Goal: Navigation & Orientation: Find specific page/section

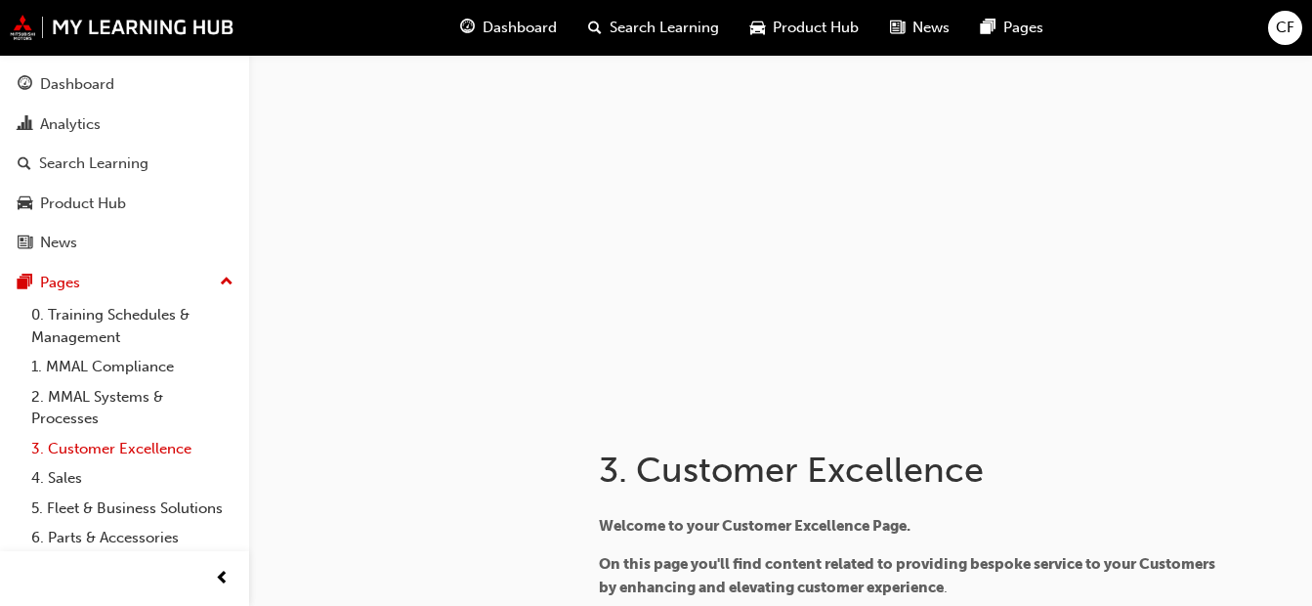
click at [135, 446] on link "3. Customer Excellence" at bounding box center [132, 449] width 218 height 30
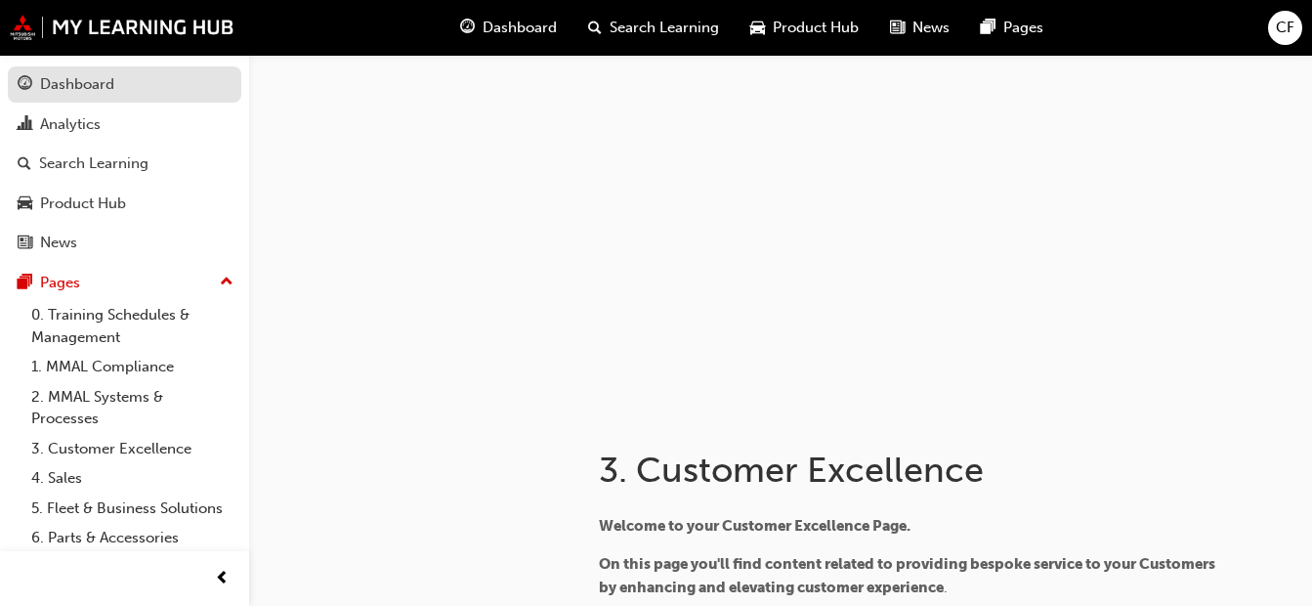
click at [96, 85] on div "Dashboard" at bounding box center [77, 84] width 74 height 22
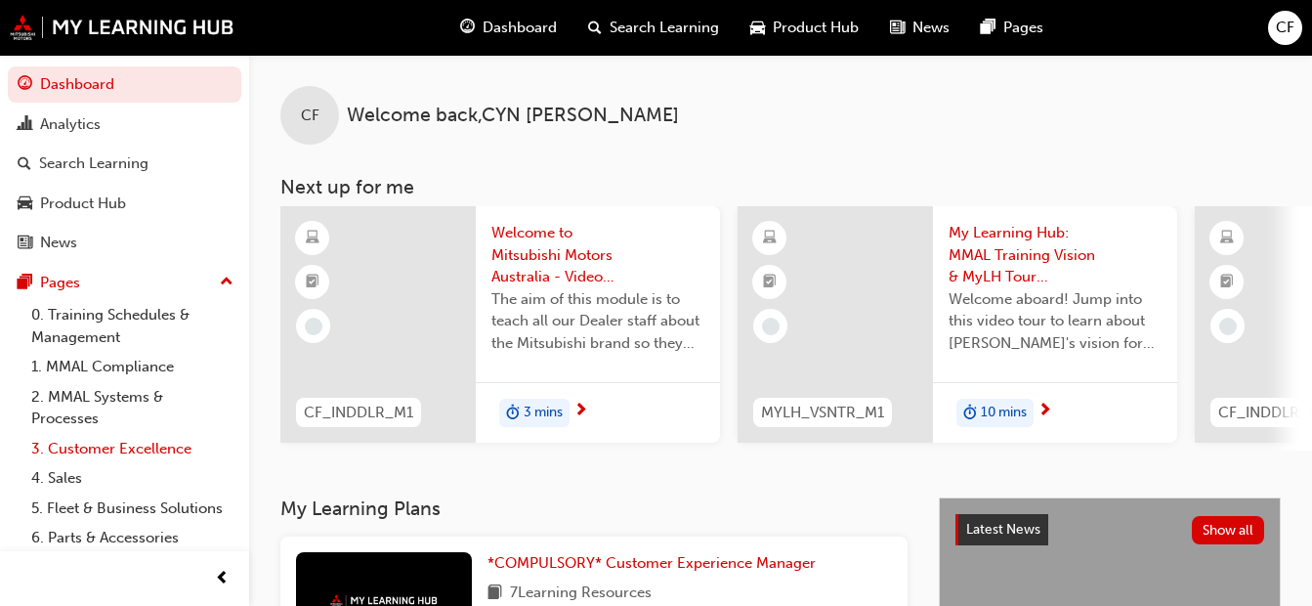
click at [155, 452] on link "3. Customer Excellence" at bounding box center [132, 449] width 218 height 30
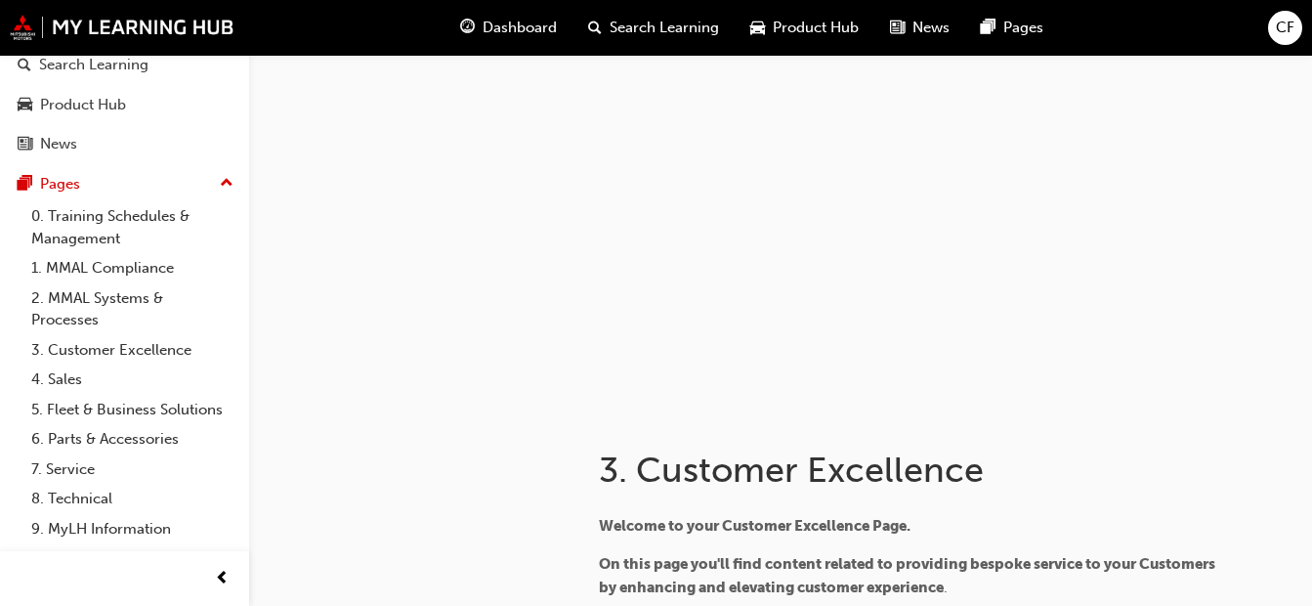
scroll to position [145, 0]
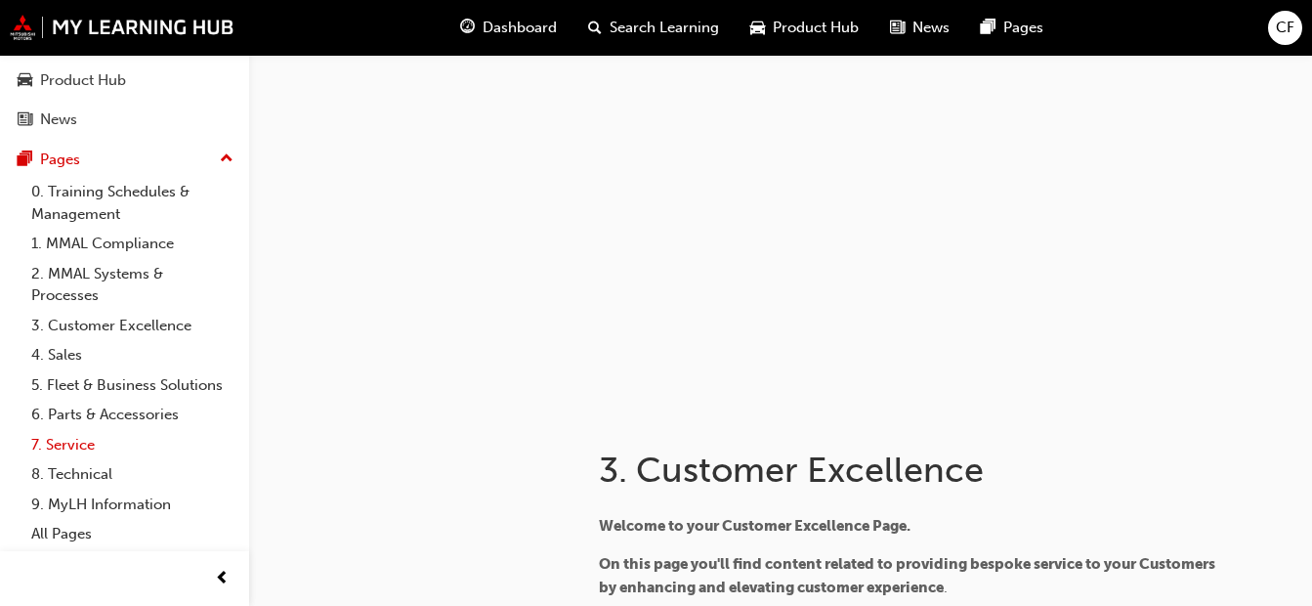
click at [79, 435] on link "7. Service" at bounding box center [132, 445] width 218 height 30
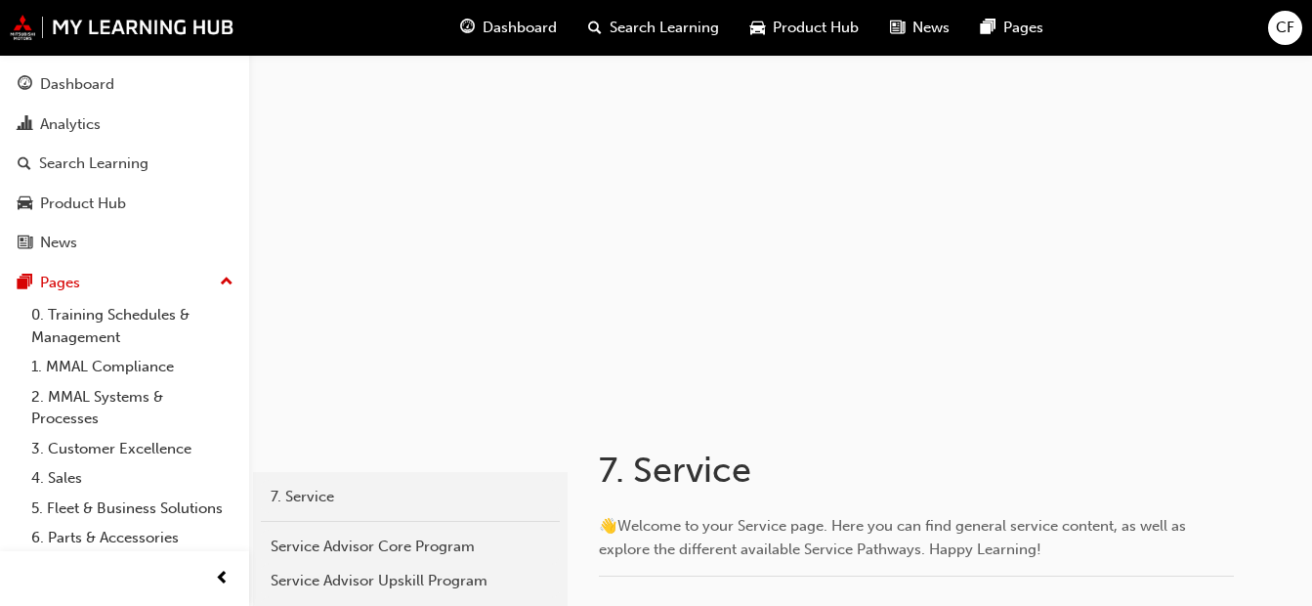
click at [535, 24] on span "Dashboard" at bounding box center [520, 28] width 74 height 22
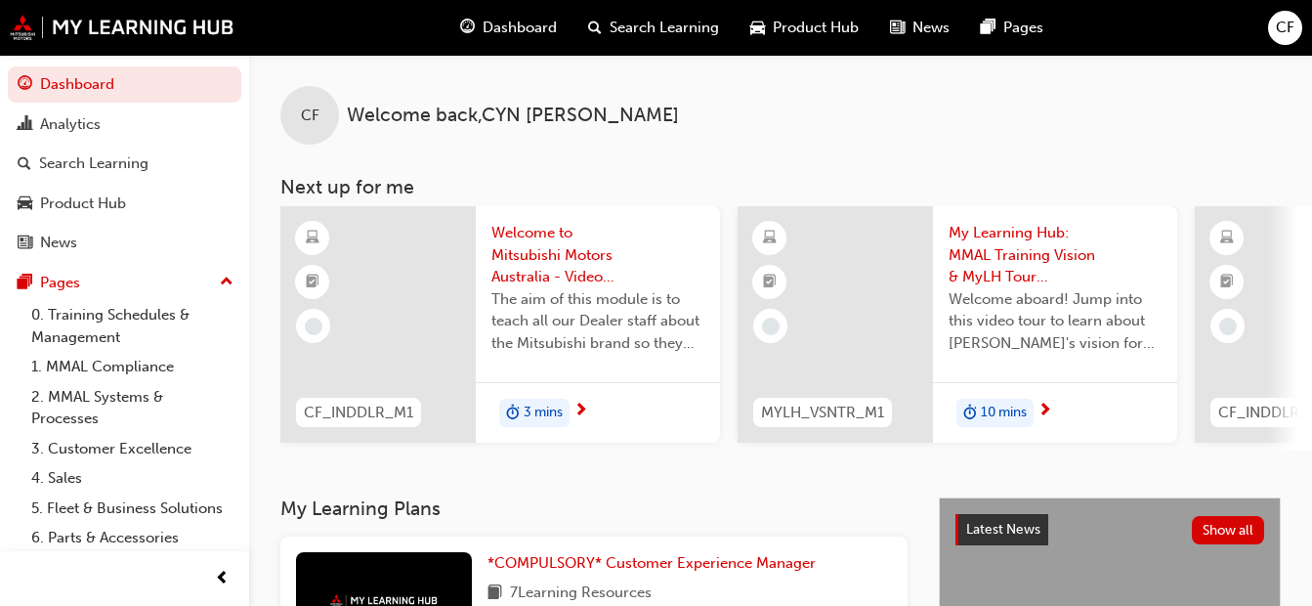
click at [897, 23] on span "news-icon" at bounding box center [897, 28] width 15 height 24
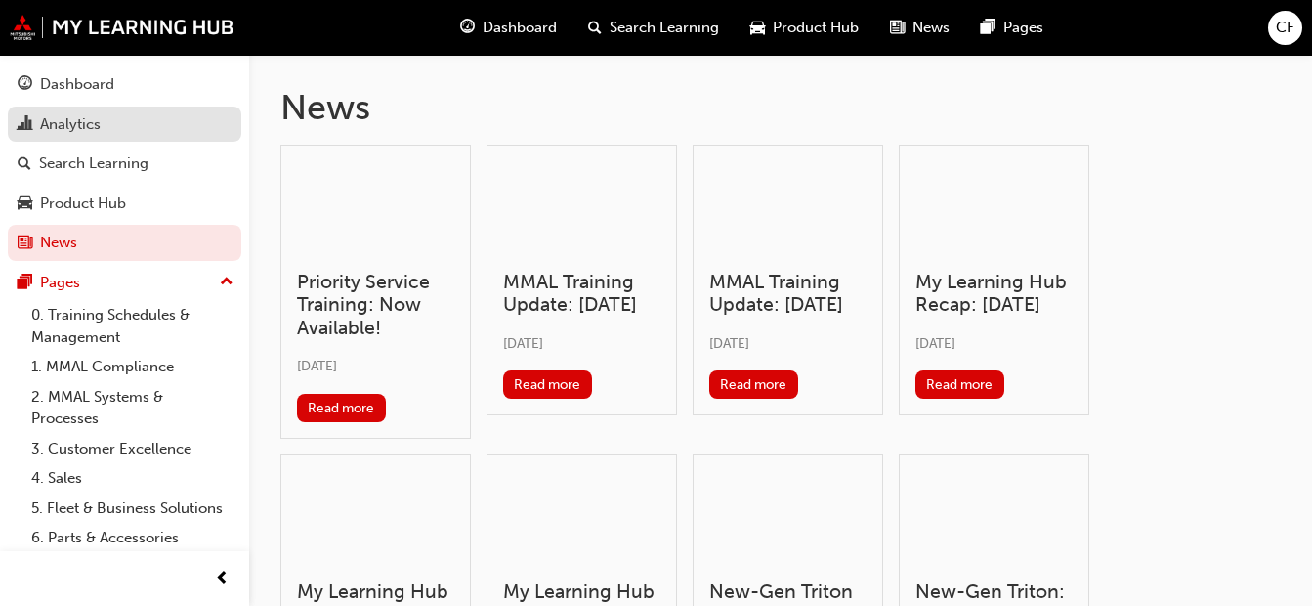
click at [87, 118] on div "Analytics" at bounding box center [70, 124] width 61 height 22
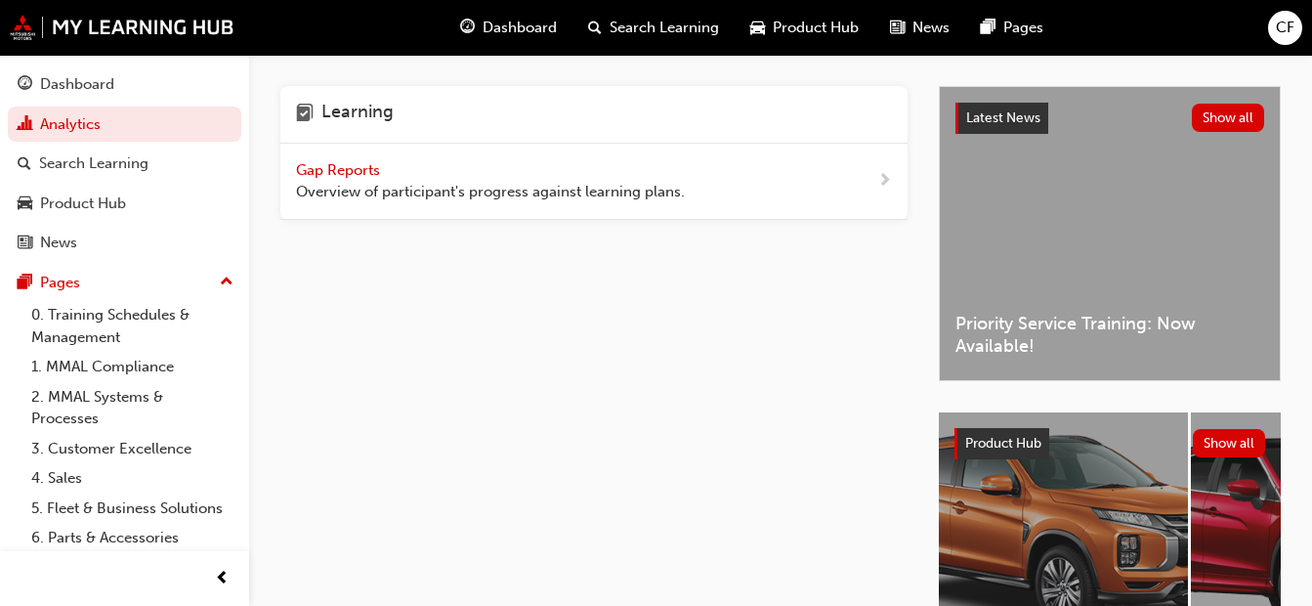
click at [1292, 35] on span "CF" at bounding box center [1285, 28] width 19 height 22
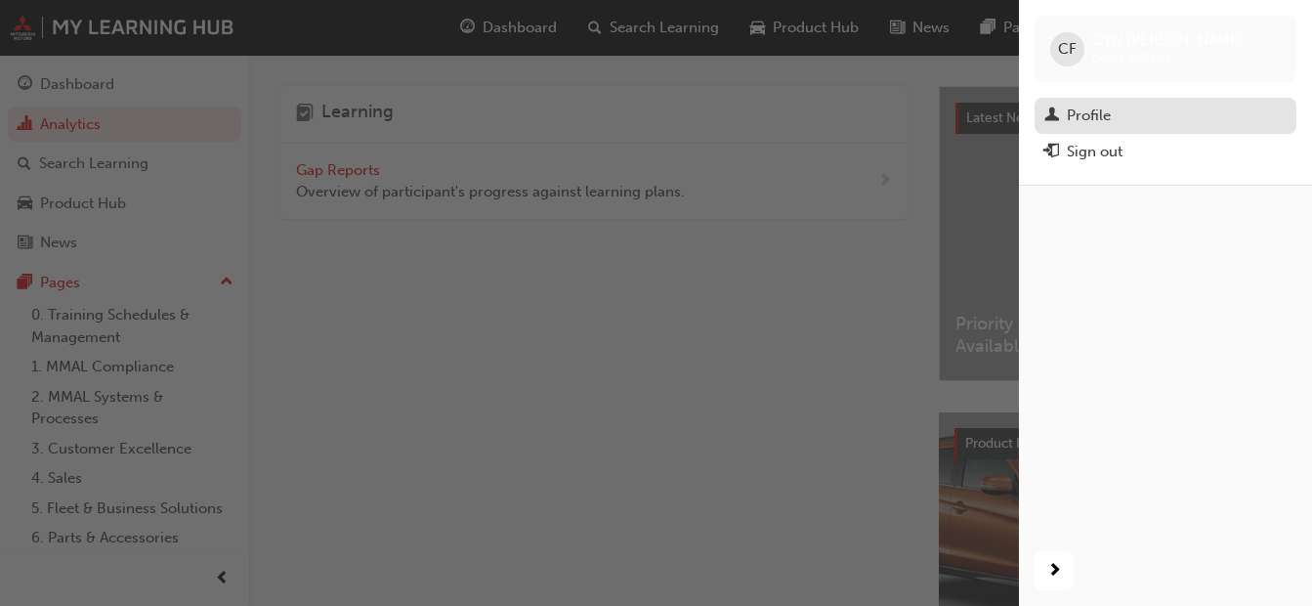
click at [1105, 114] on div "Profile" at bounding box center [1089, 116] width 44 height 22
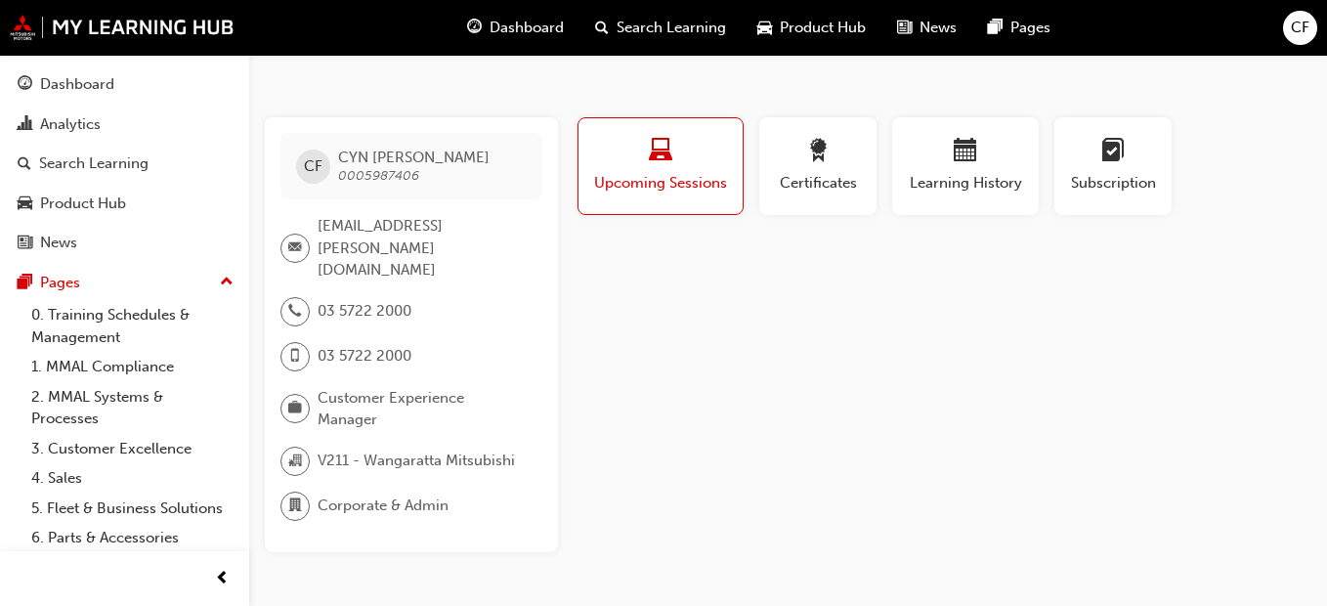
click at [695, 192] on span "Upcoming Sessions" at bounding box center [660, 183] width 135 height 22
